Goal: Navigation & Orientation: Find specific page/section

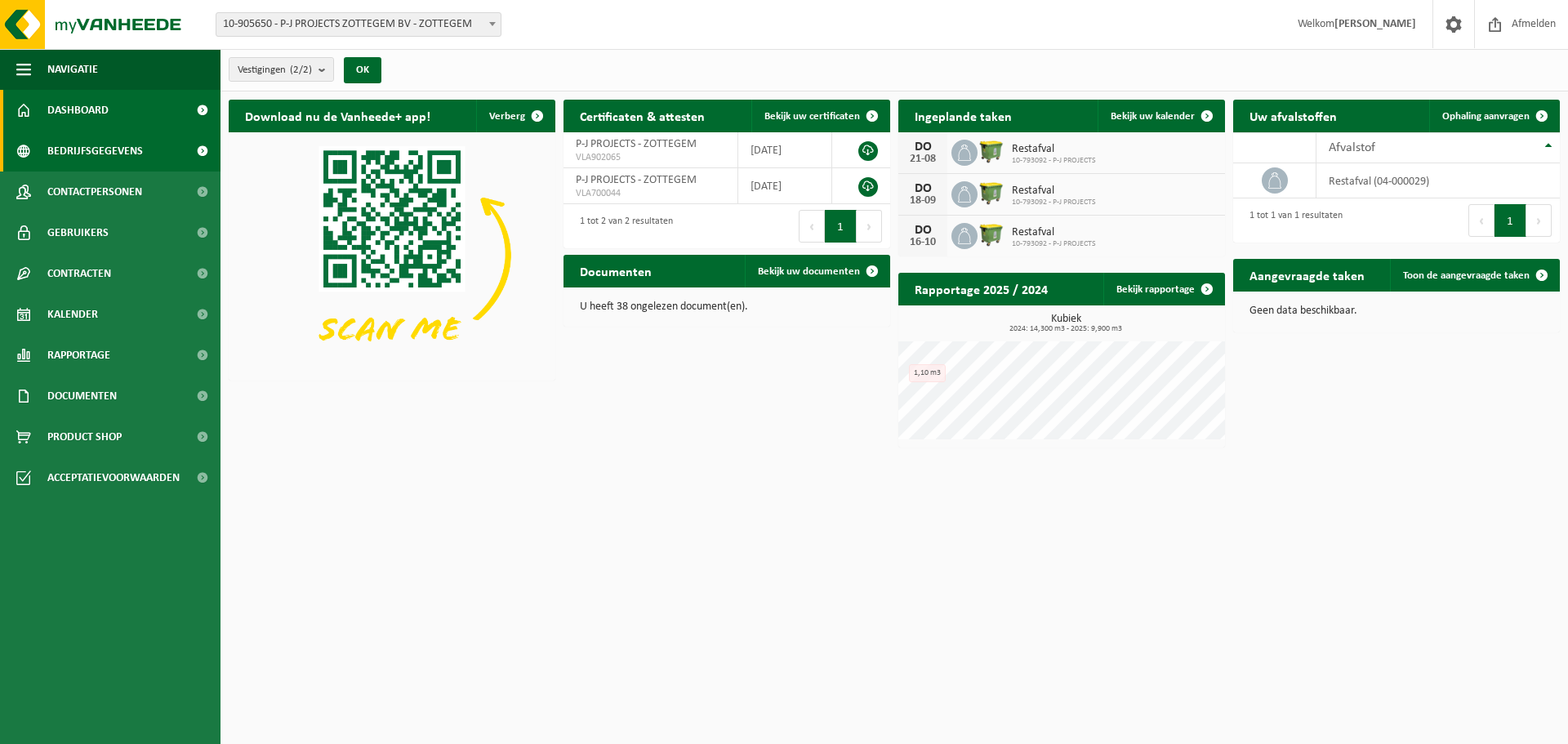
click at [95, 156] on span "Bedrijfsgegevens" at bounding box center [95, 151] width 95 height 41
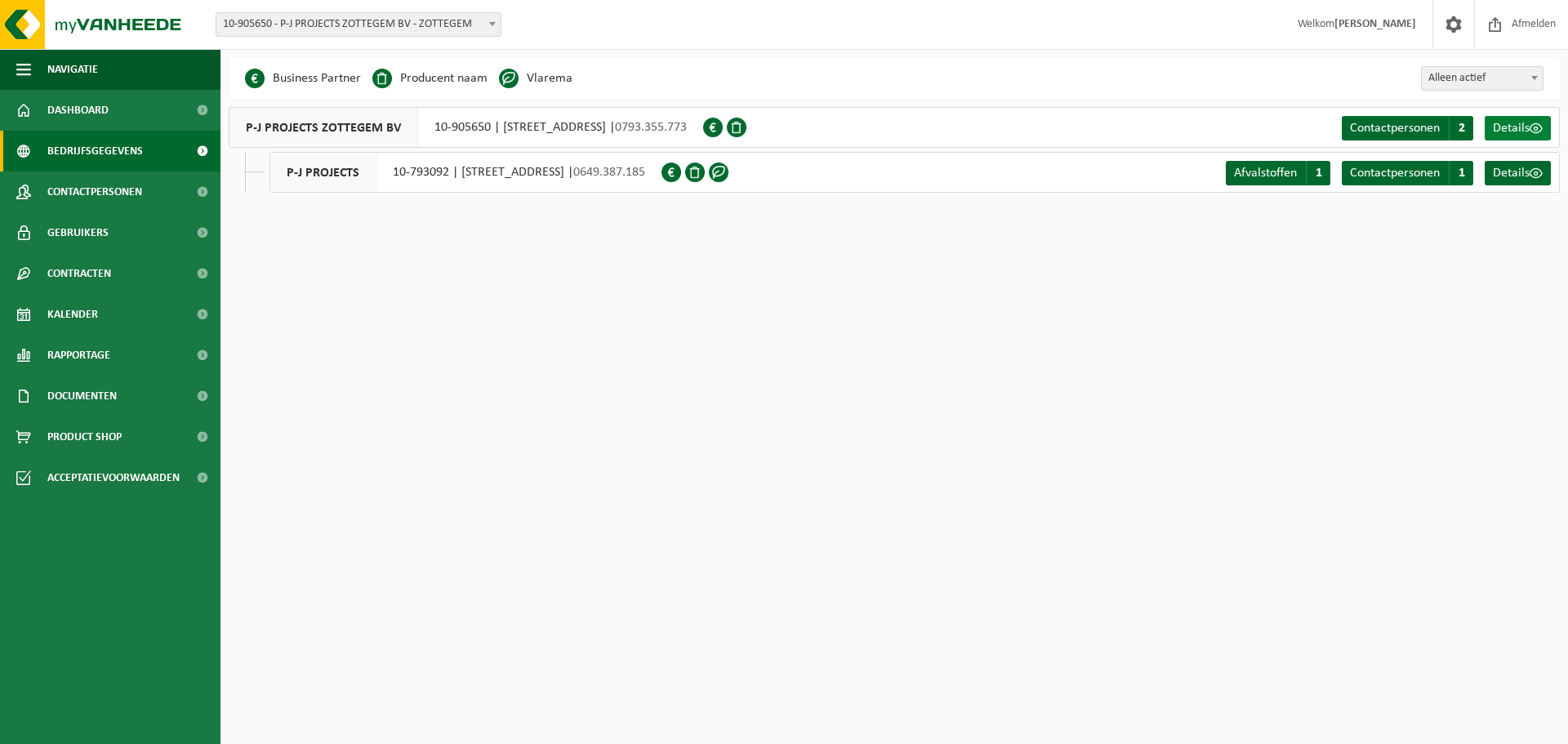
click at [1511, 124] on span "Details" at bounding box center [1510, 129] width 36 height 13
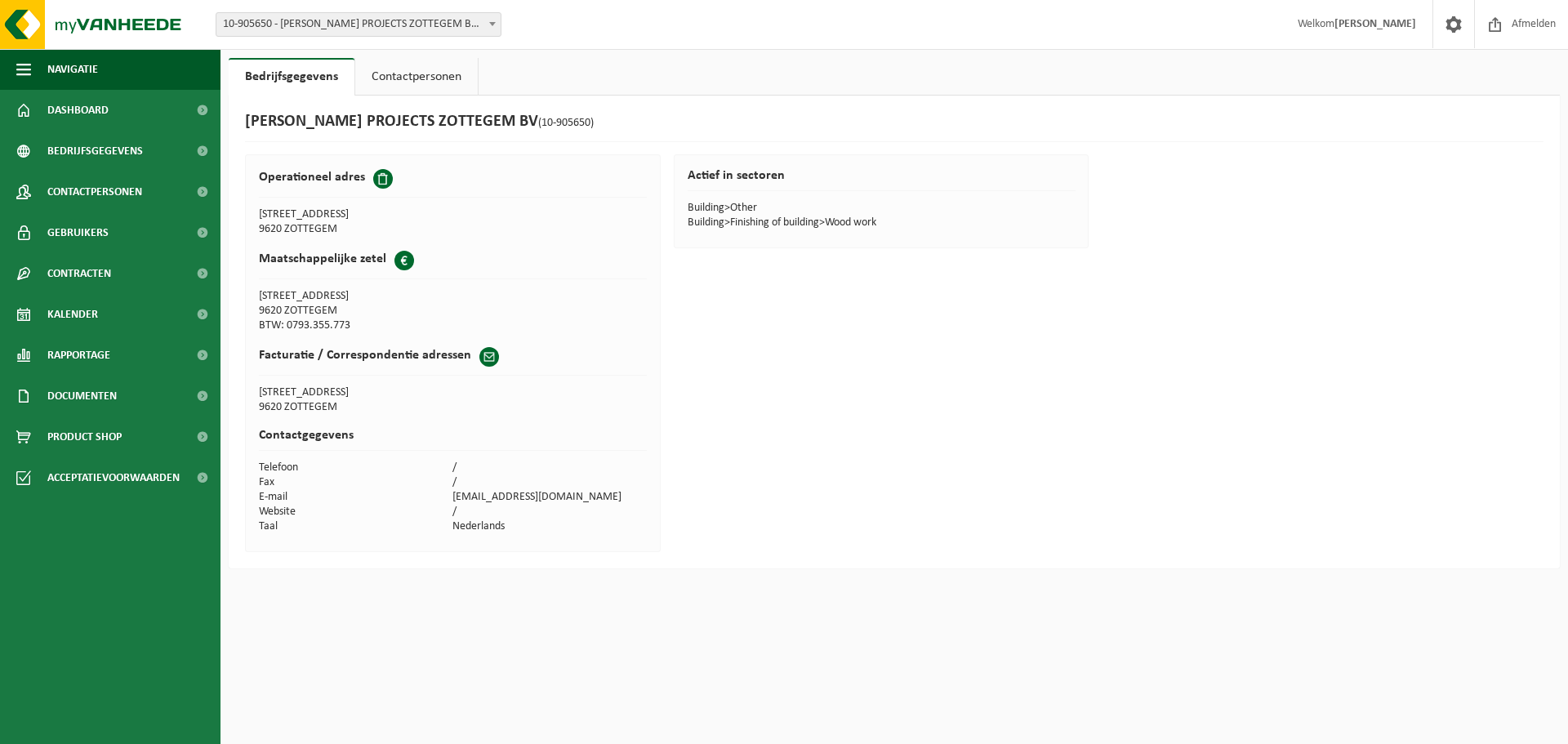
click at [429, 76] on link "Contactpersonen" at bounding box center [416, 76] width 122 height 37
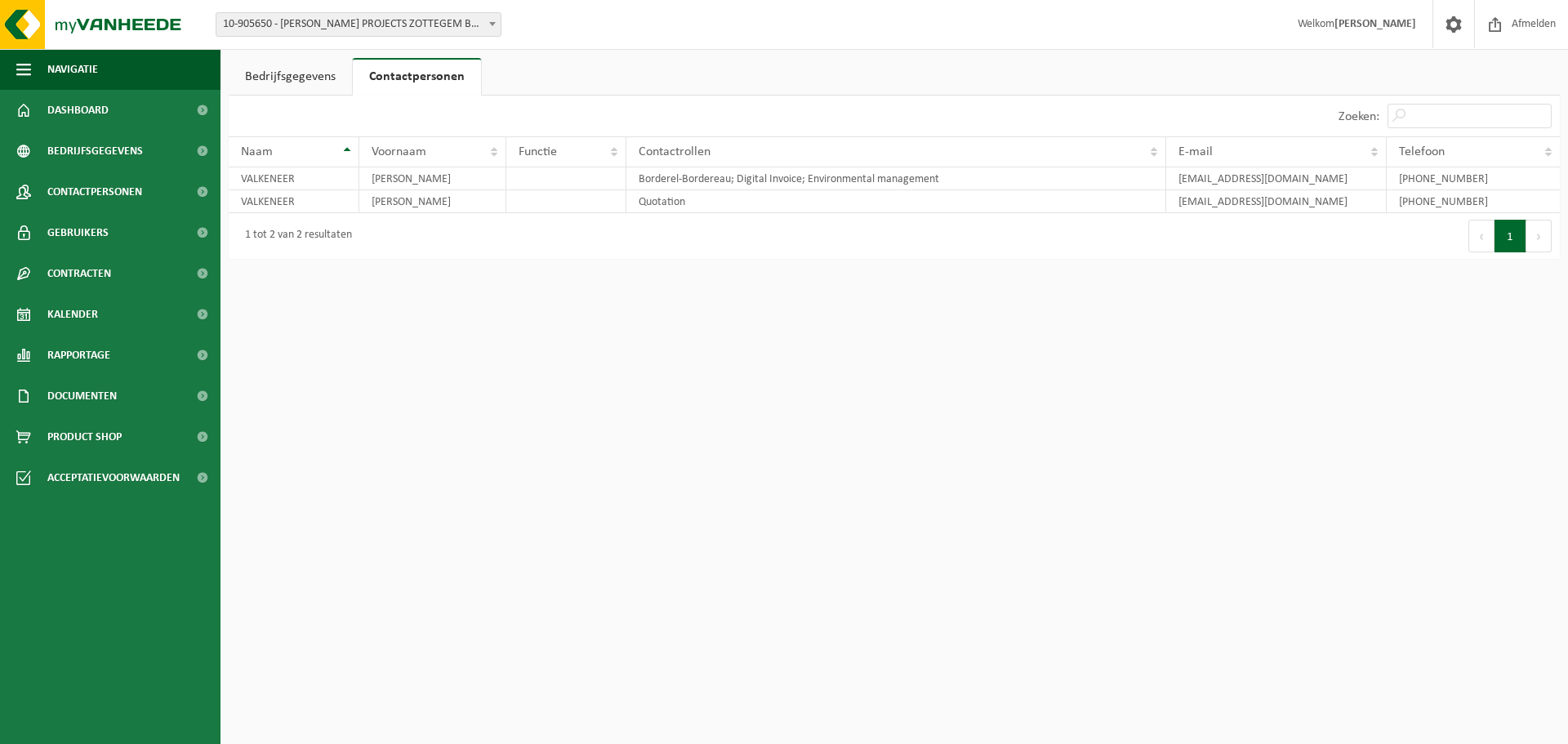
click at [429, 76] on link "Contactpersonen" at bounding box center [417, 76] width 129 height 37
click at [312, 76] on link "Bedrijfsgegevens" at bounding box center [290, 76] width 123 height 37
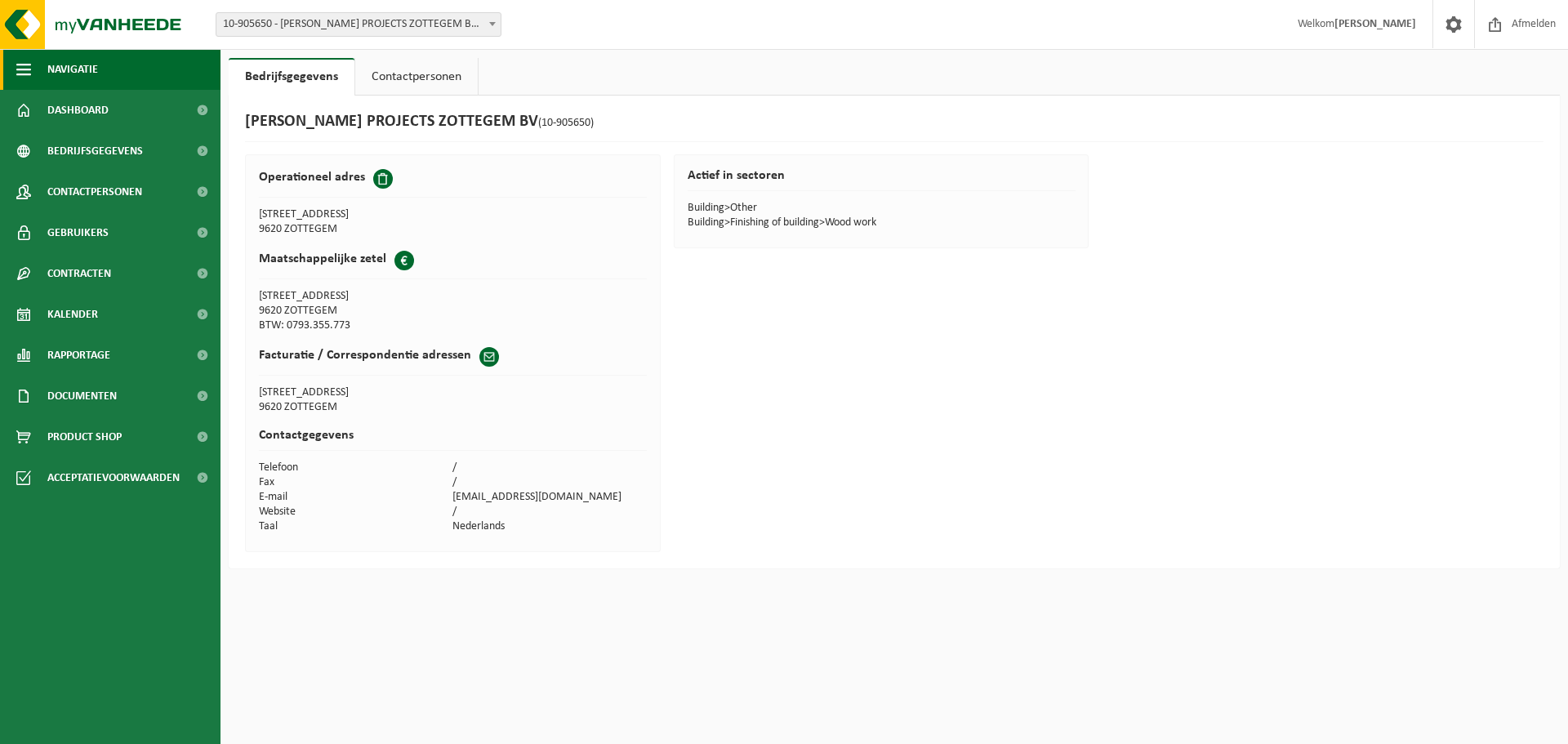
click at [95, 67] on span "Navigatie" at bounding box center [73, 70] width 50 height 41
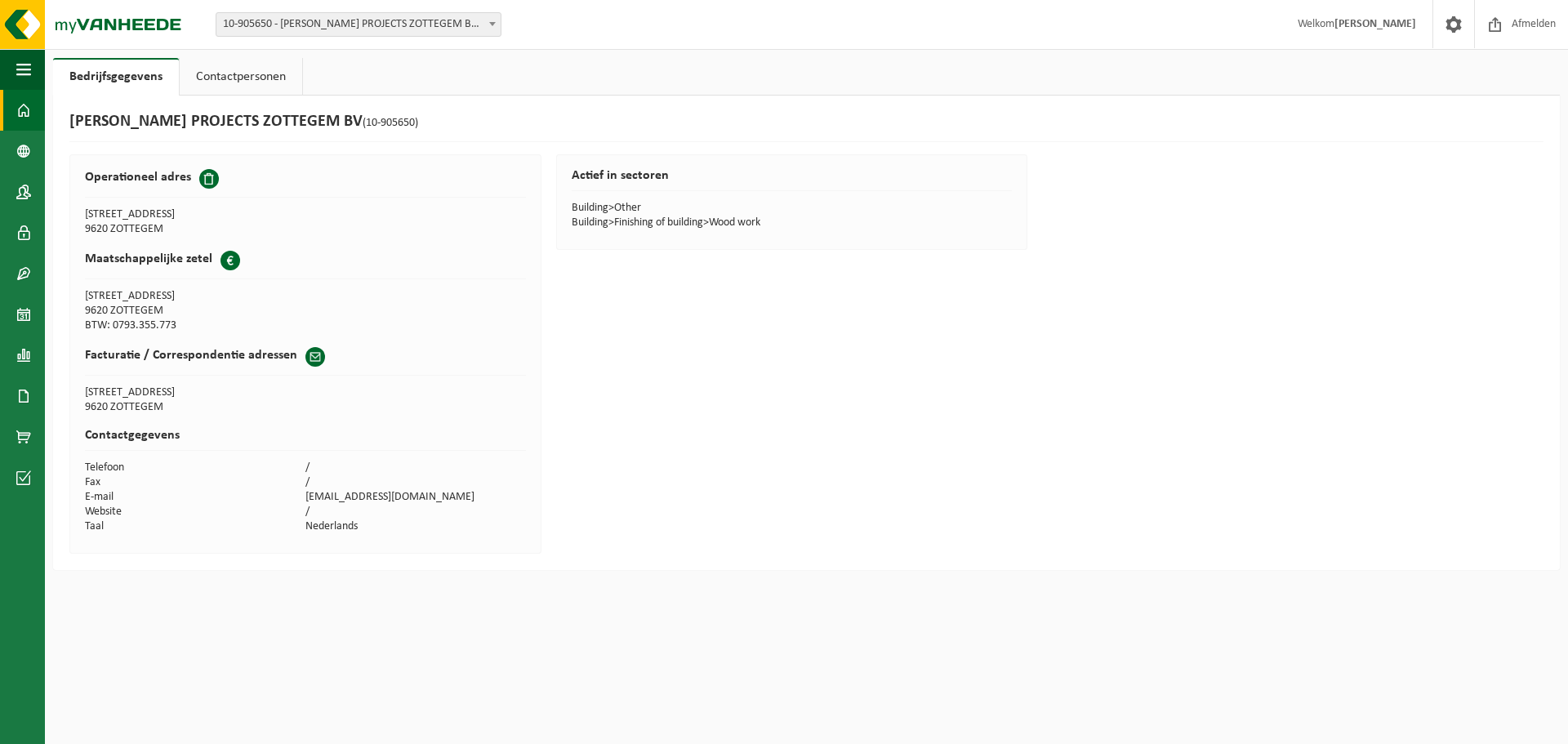
click at [25, 109] on span at bounding box center [24, 110] width 15 height 41
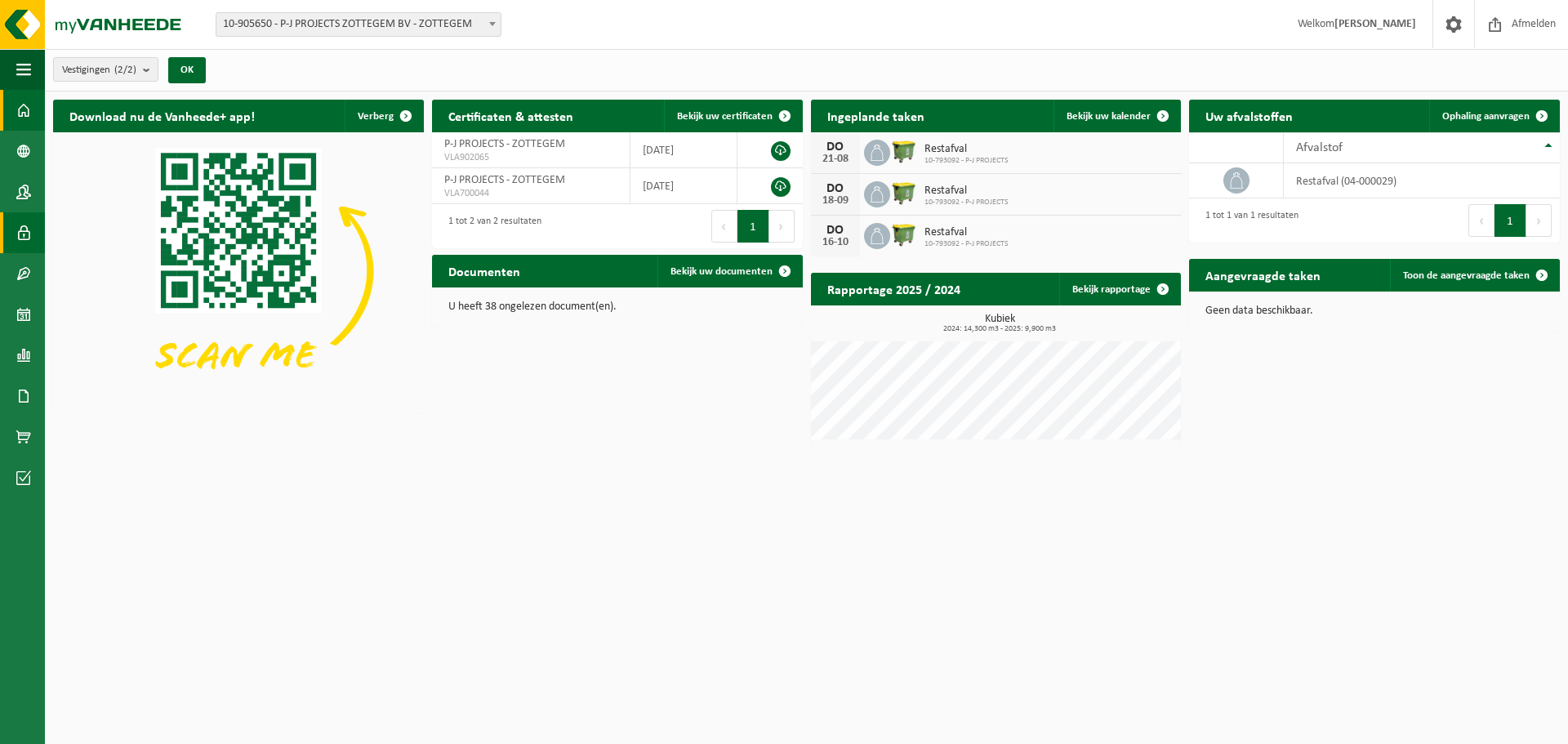
click at [26, 234] on span at bounding box center [24, 233] width 15 height 41
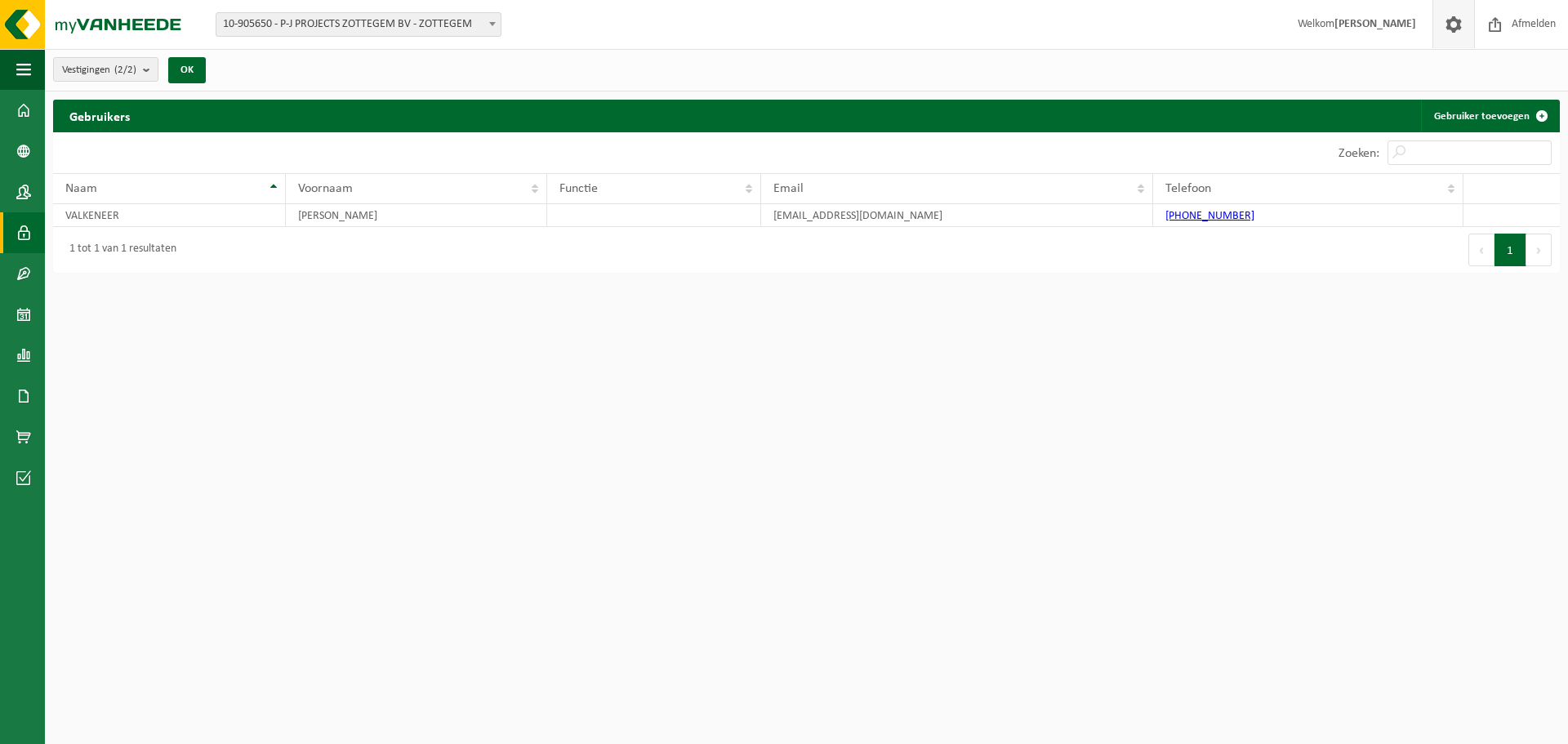
click at [1451, 20] on span at bounding box center [1453, 24] width 24 height 48
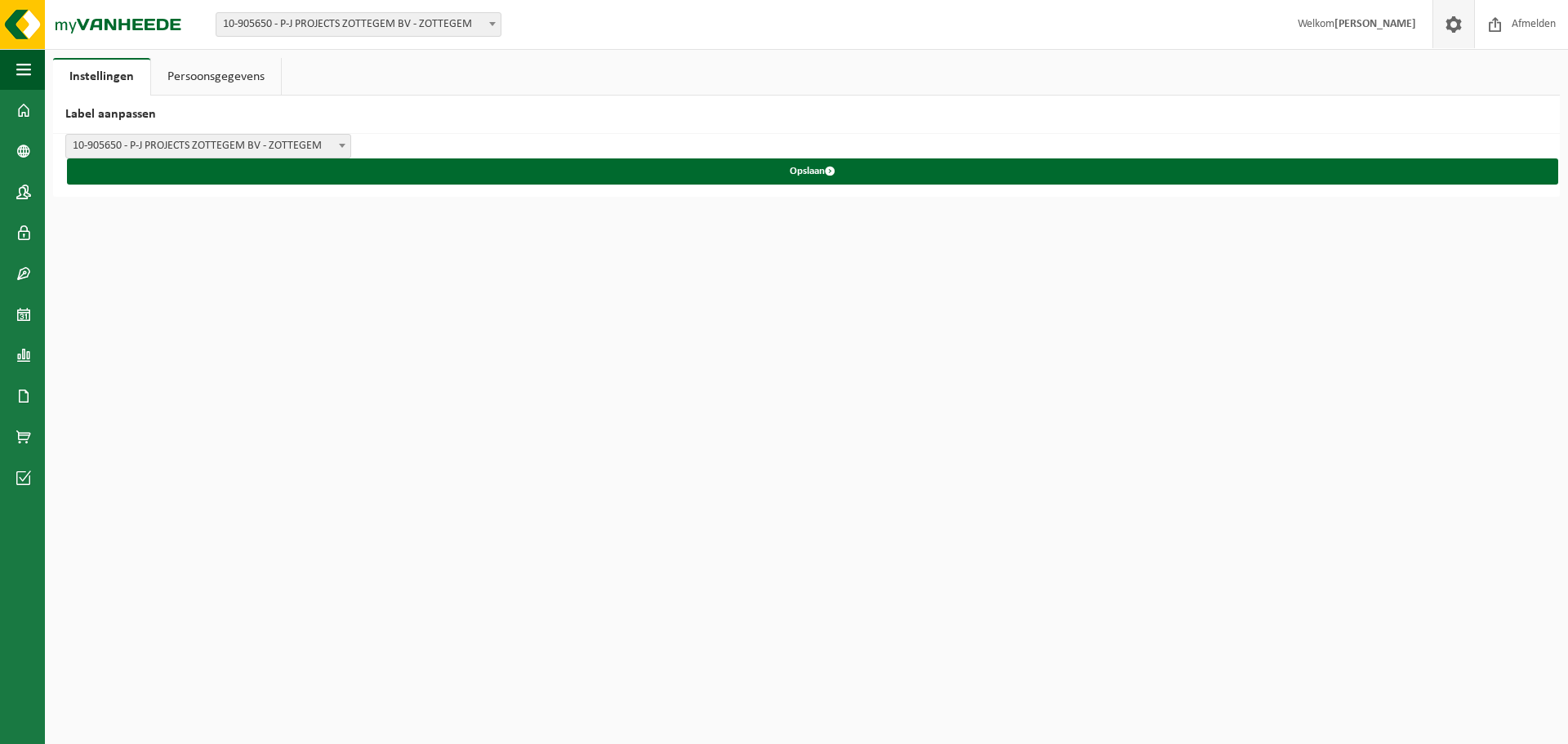
click at [342, 136] on span at bounding box center [342, 145] width 17 height 21
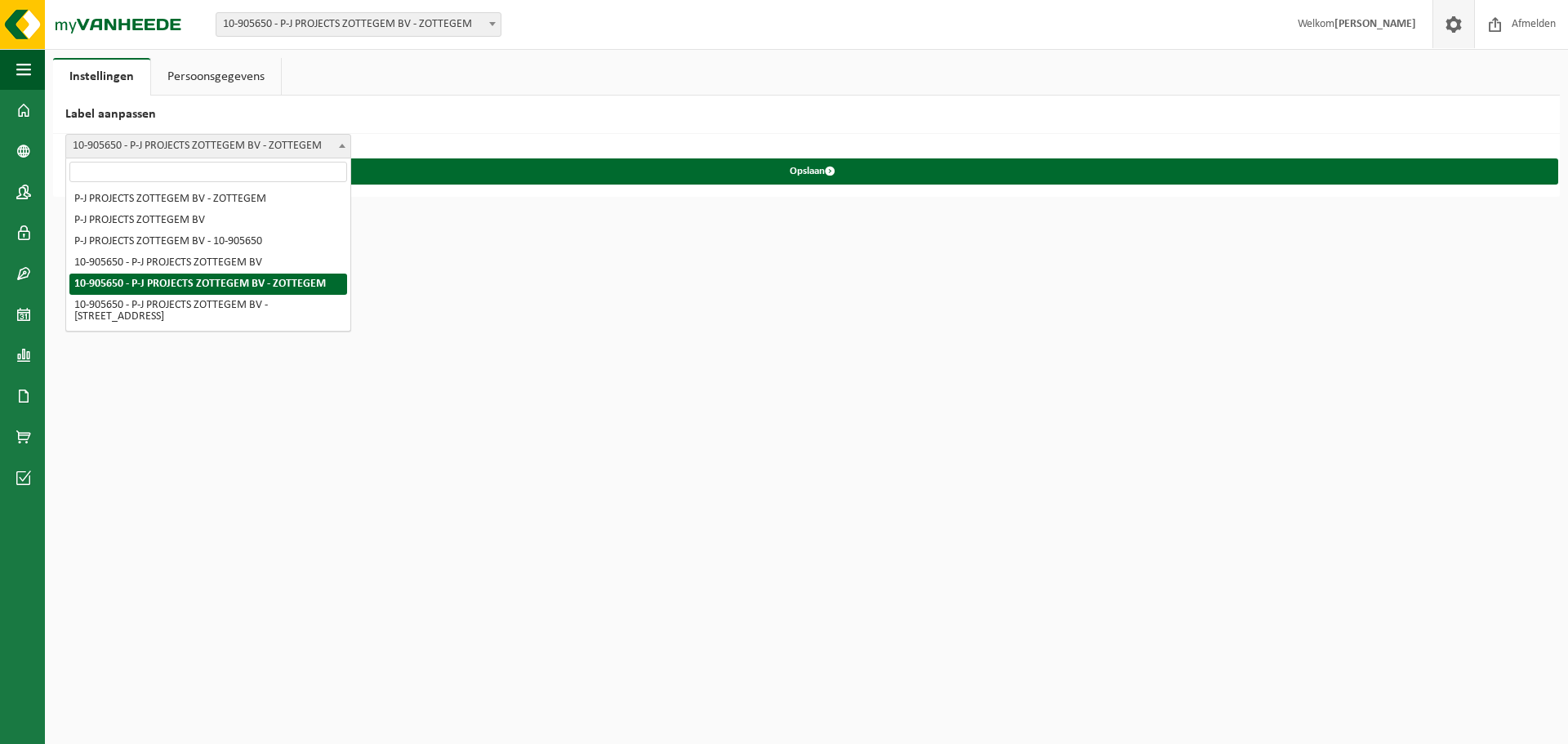
click at [342, 136] on span at bounding box center [342, 145] width 17 height 21
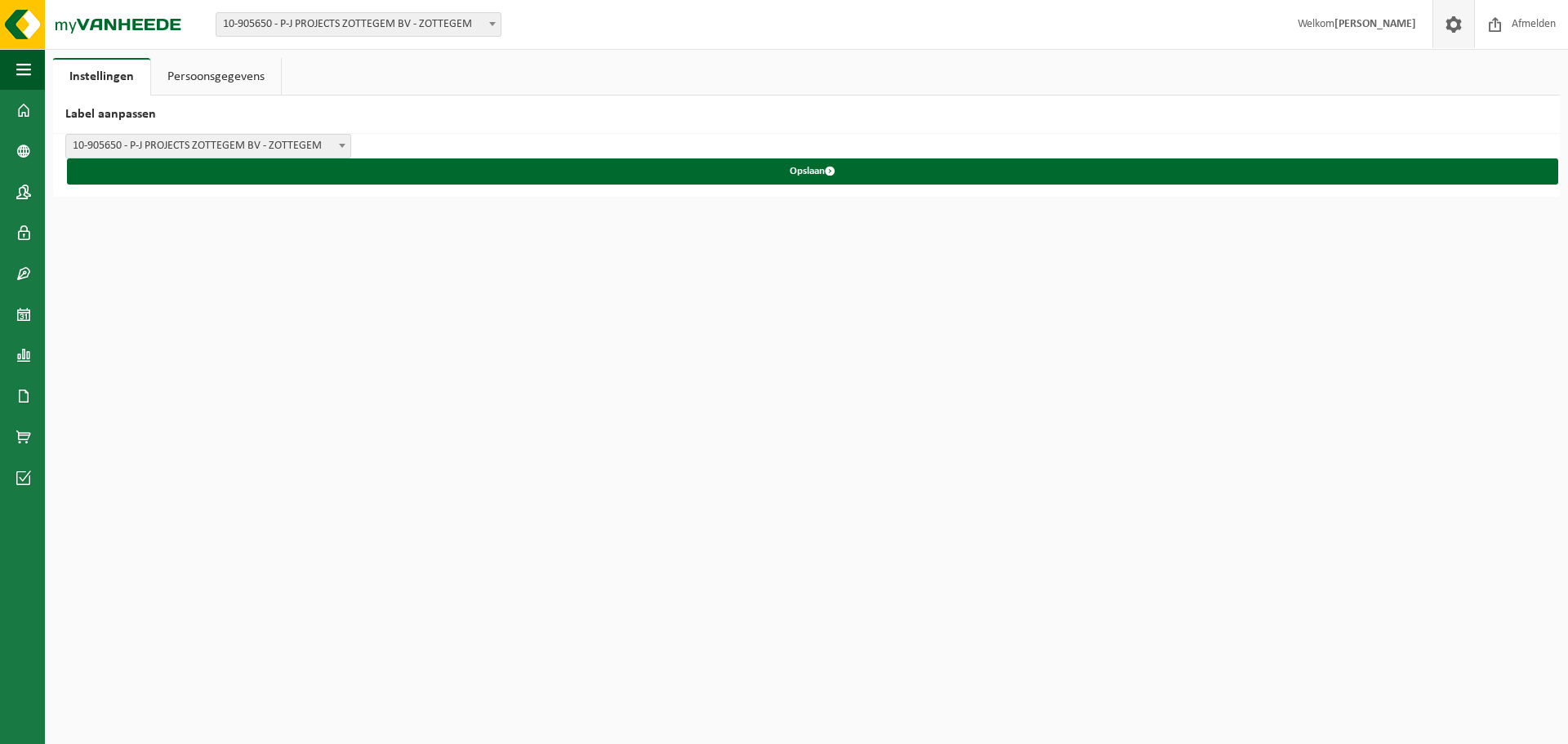
click at [1447, 16] on span at bounding box center [1453, 24] width 24 height 48
click at [1495, 23] on span at bounding box center [1495, 24] width 24 height 48
